Goal: Information Seeking & Learning: Find specific fact

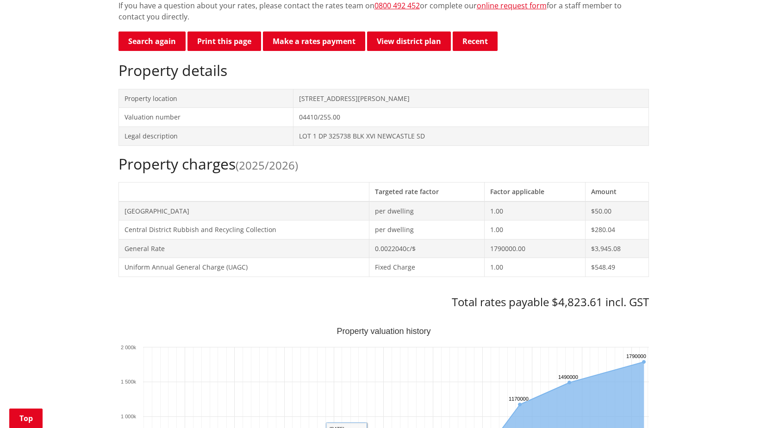
scroll to position [93, 0]
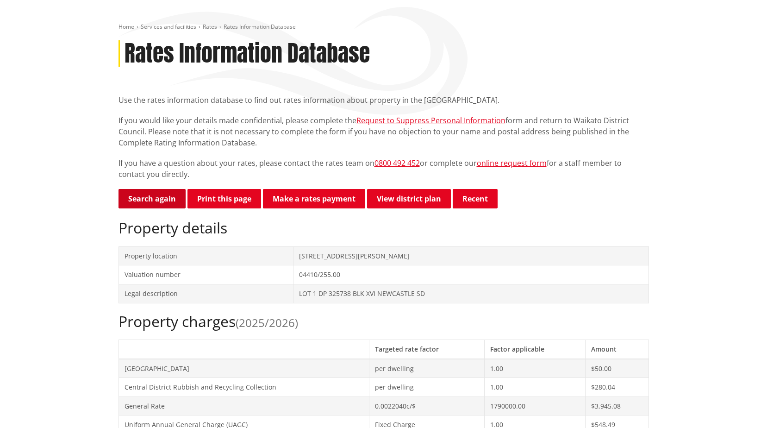
click at [162, 203] on link "Search again" at bounding box center [152, 198] width 67 height 19
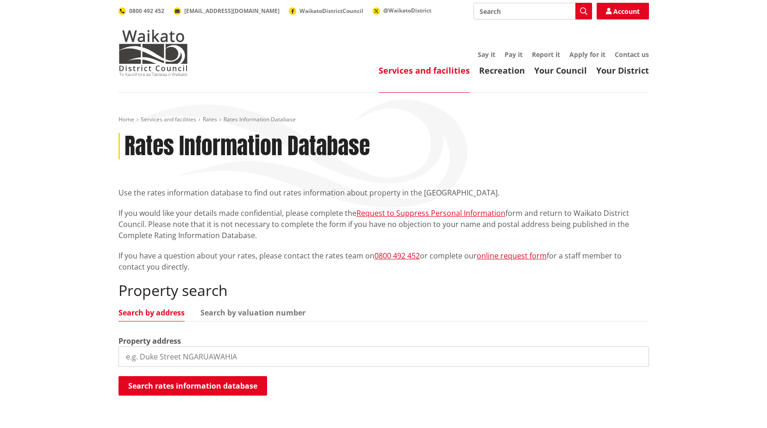
drag, startPoint x: 275, startPoint y: 366, endPoint x: 272, endPoint y: 347, distance: 19.6
click at [275, 359] on input "search" at bounding box center [384, 356] width 530 height 20
click at [263, 335] on div "Property address [STREET_ADDRESS][PERSON_NAME]" at bounding box center [384, 350] width 530 height 31
click at [261, 346] on input "178 ballard rd" at bounding box center [384, 356] width 530 height 20
type input "178 ballard road"
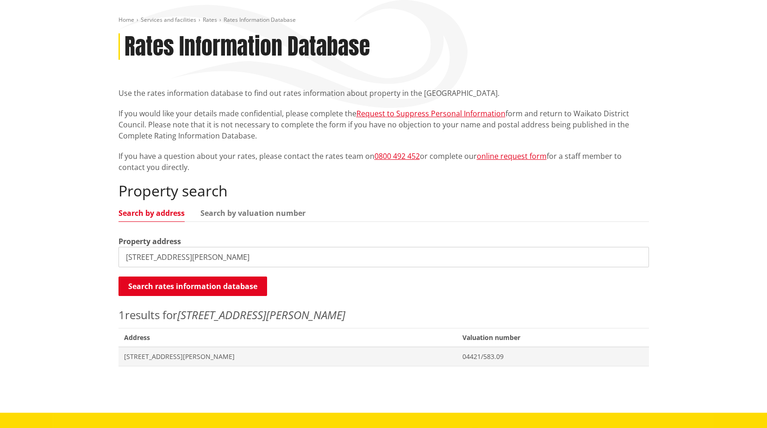
scroll to position [278, 0]
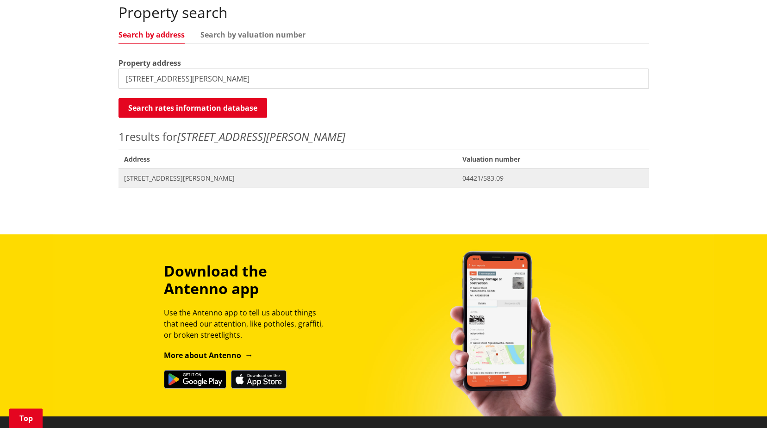
click at [248, 180] on span "[STREET_ADDRESS][PERSON_NAME]" at bounding box center [288, 178] width 328 height 9
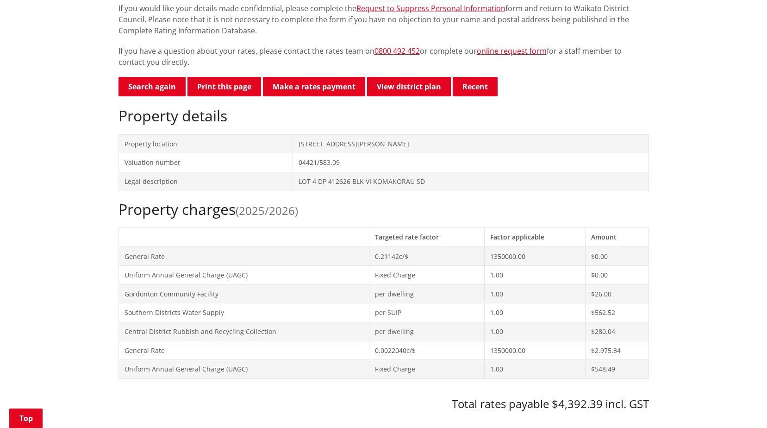
scroll to position [139, 0]
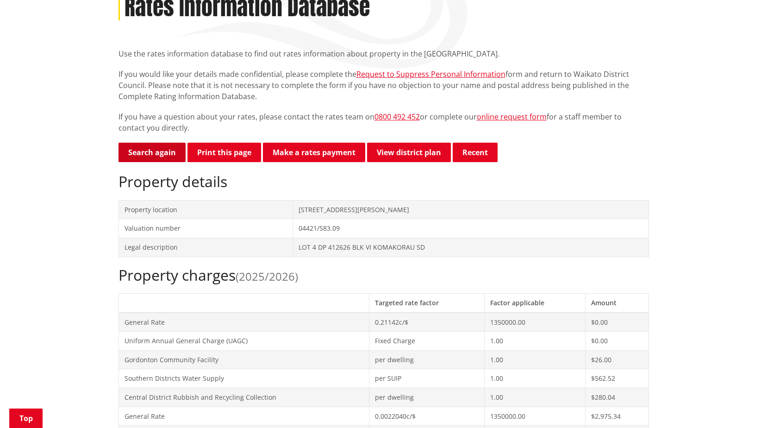
click at [144, 154] on link "Search again" at bounding box center [152, 152] width 67 height 19
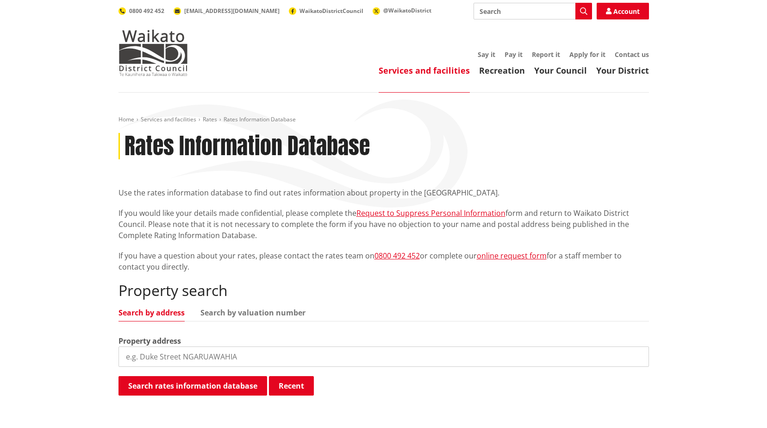
click at [358, 356] on input "search" at bounding box center [384, 356] width 530 height 20
type input "49 harriet johnston dr"
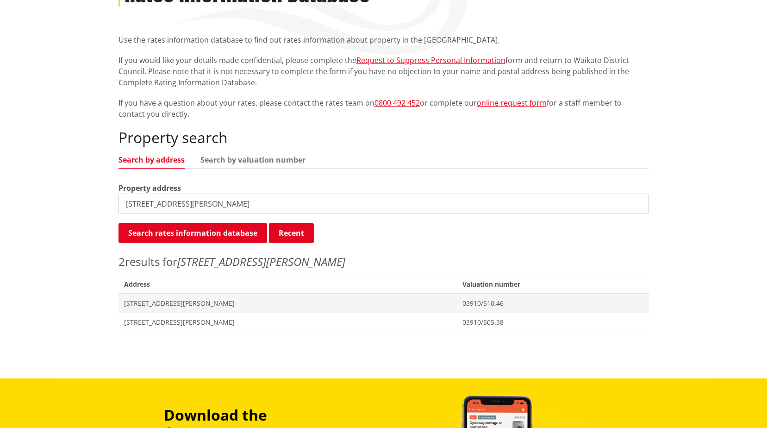
scroll to position [278, 0]
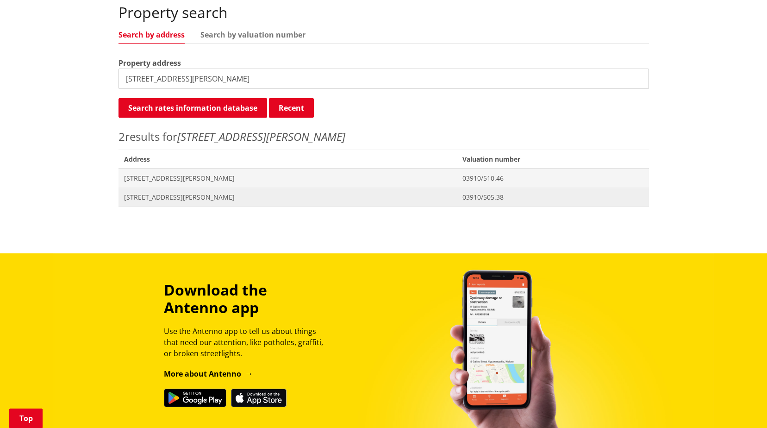
click at [212, 193] on span "49 Harriet Johnston Drive POKENO" at bounding box center [288, 197] width 328 height 9
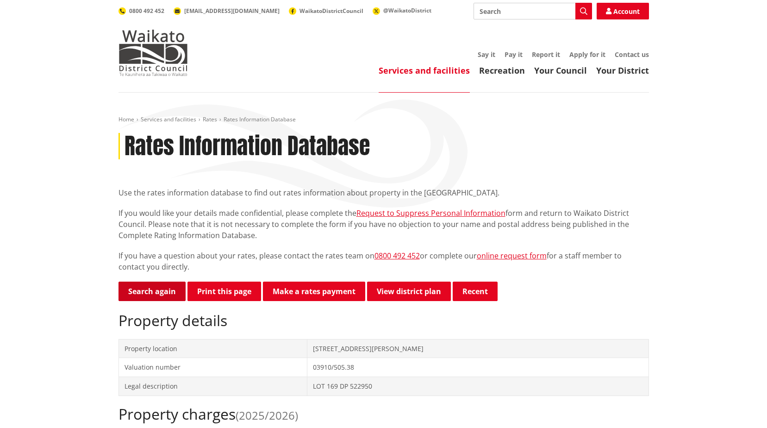
click at [141, 290] on link "Search again" at bounding box center [152, 290] width 67 height 19
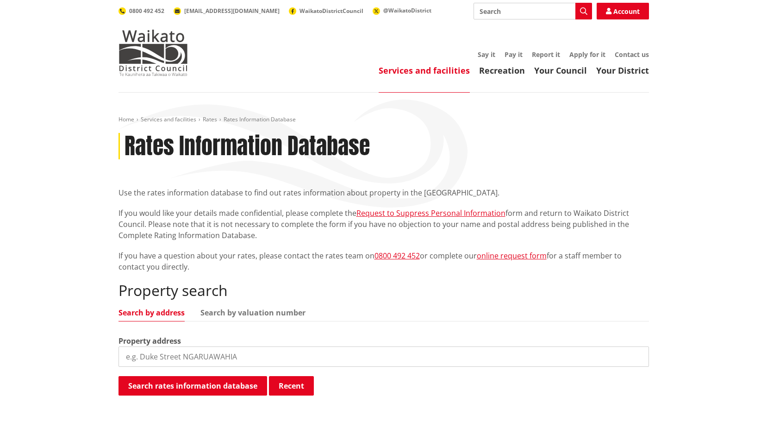
click at [238, 354] on input "search" at bounding box center [384, 356] width 530 height 20
type input "34 waikato esplanade"
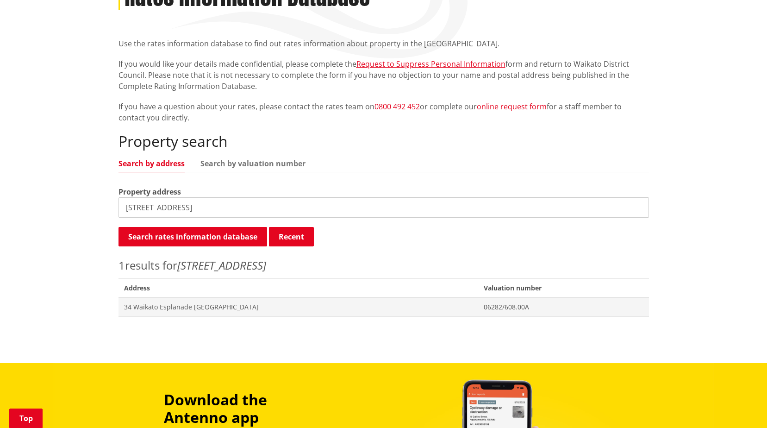
scroll to position [231, 0]
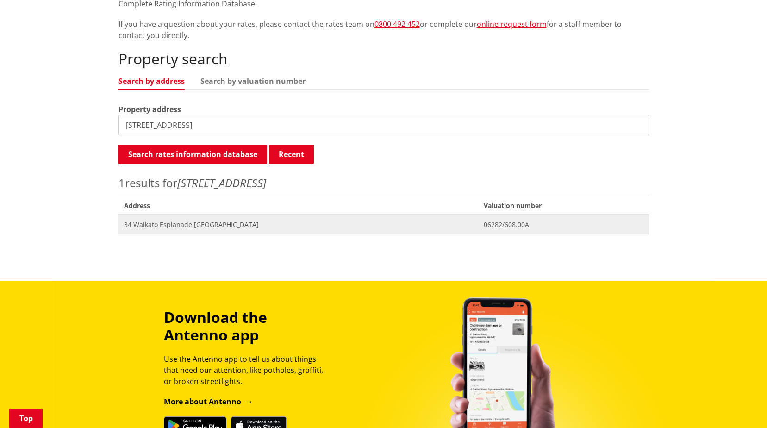
click at [232, 228] on span "34 Waikato Esplanade [GEOGRAPHIC_DATA]" at bounding box center [298, 224] width 349 height 9
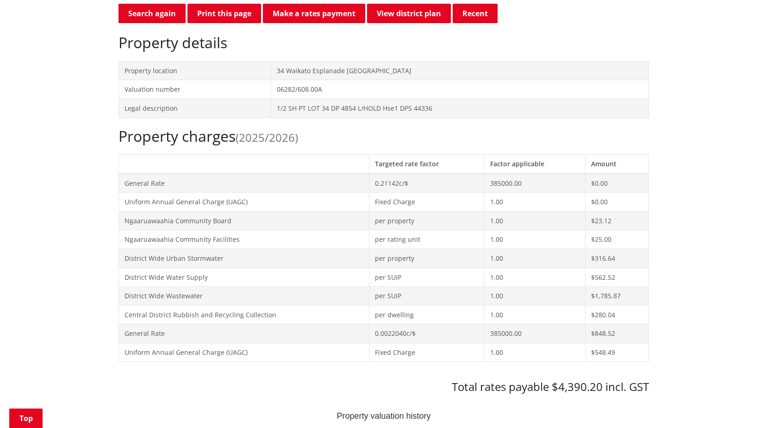
scroll to position [602, 0]
